Goal: Navigation & Orientation: Find specific page/section

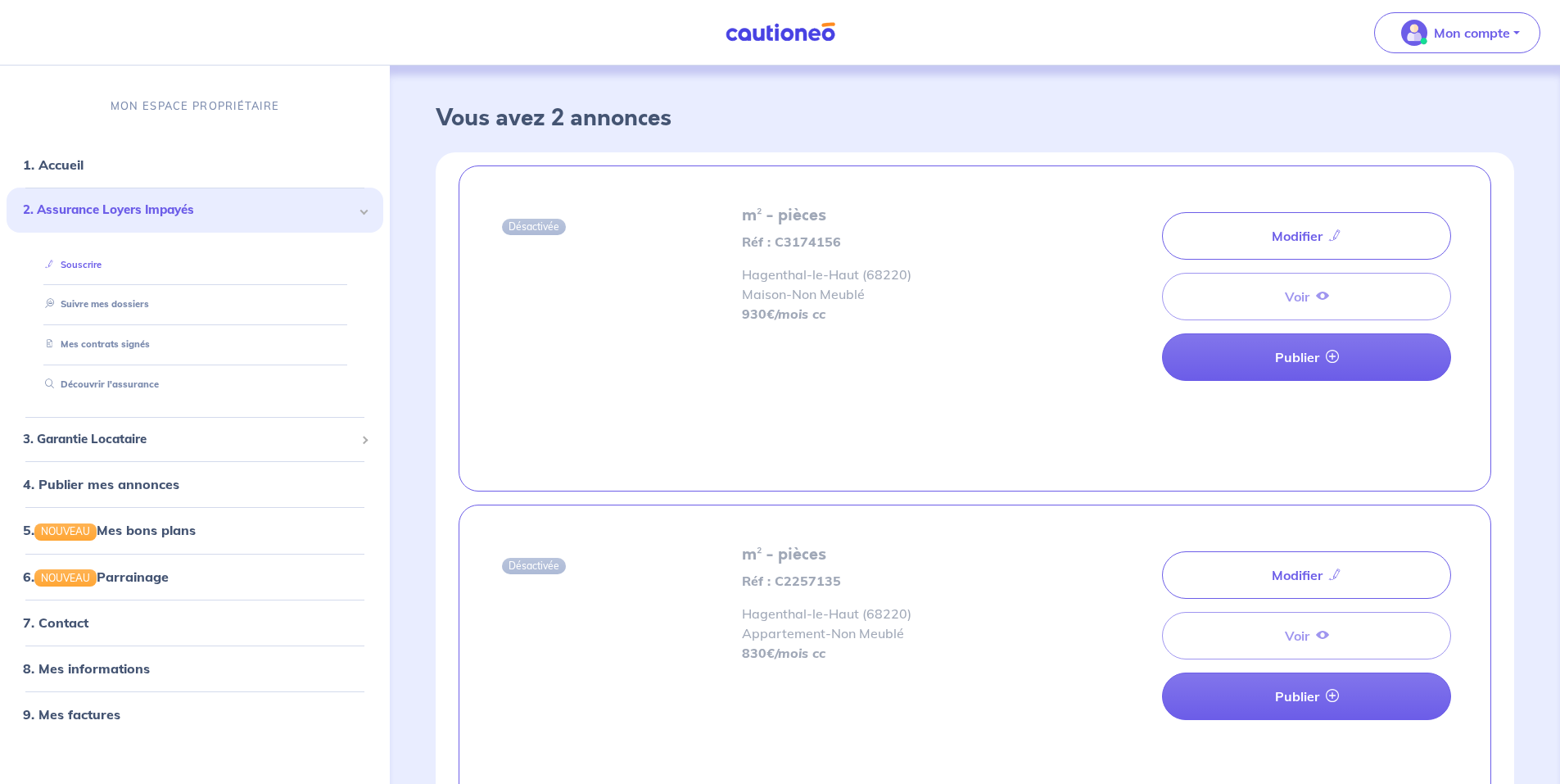
click at [84, 258] on link "Souscrire" at bounding box center [69, 264] width 63 height 12
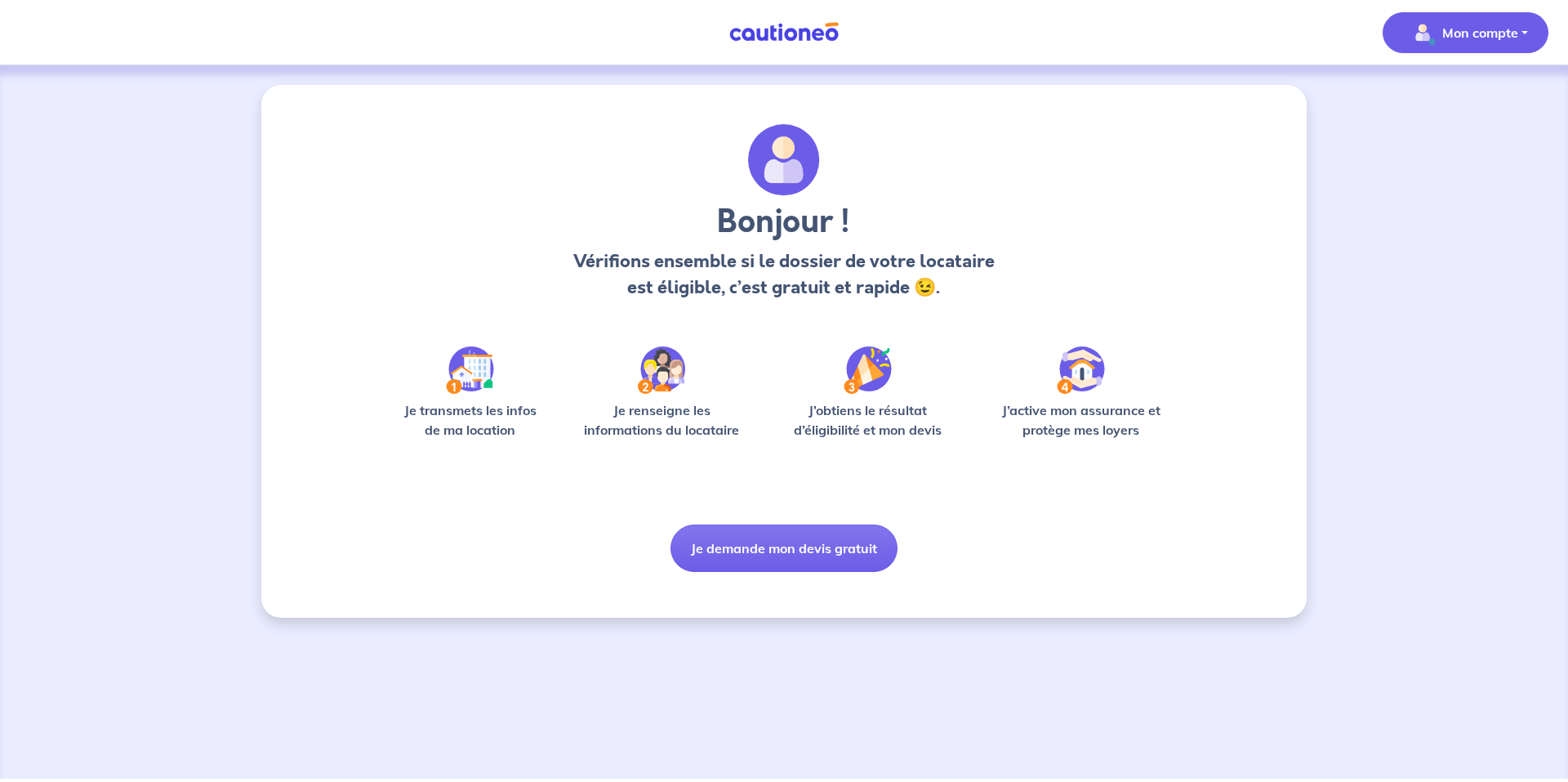
click at [1501, 27] on p "Mon compte" at bounding box center [1480, 33] width 76 height 20
click at [1480, 99] on link "Mes informations" at bounding box center [1449, 101] width 131 height 26
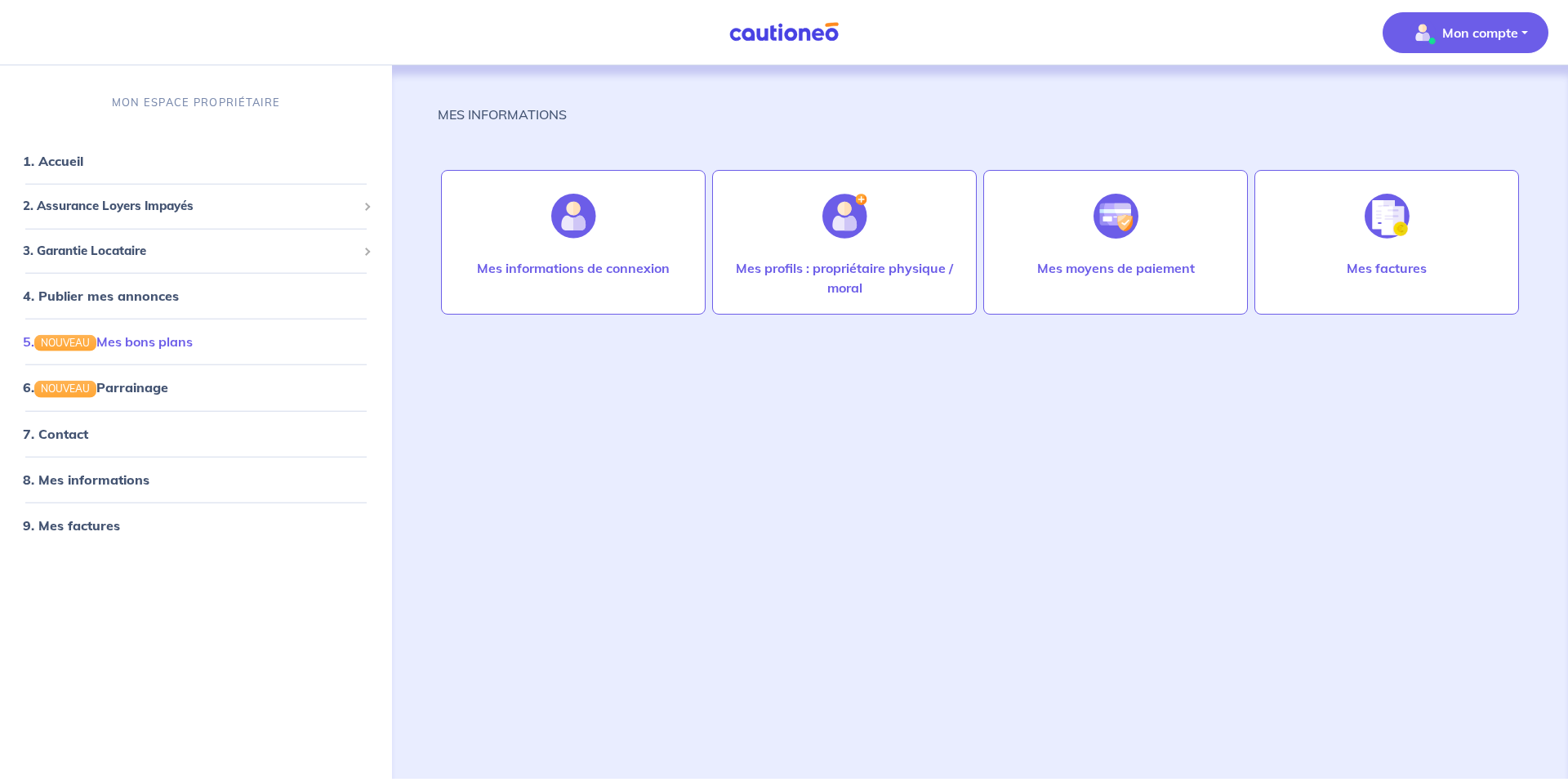
click at [158, 336] on link "5. NOUVEAU Mes bons plans" at bounding box center [107, 341] width 170 height 16
